Goal: Communication & Community: Answer question/provide support

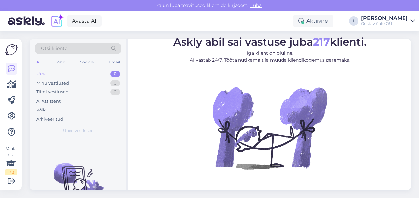
click at [29, 17] on img at bounding box center [26, 21] width 37 height 20
click at [30, 19] on img at bounding box center [26, 21] width 37 height 20
click at [297, 20] on div "Väljaspool tööaega" at bounding box center [300, 21] width 68 height 12
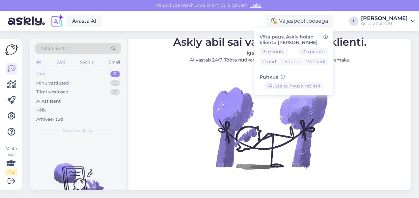
click at [233, 32] on div "Otsi kliente All Web Socials Email Uus 0 Minu vestlused 0 Tiimi vestlused 0 AI …" at bounding box center [223, 114] width 394 height 167
